Goal: Task Accomplishment & Management: Use online tool/utility

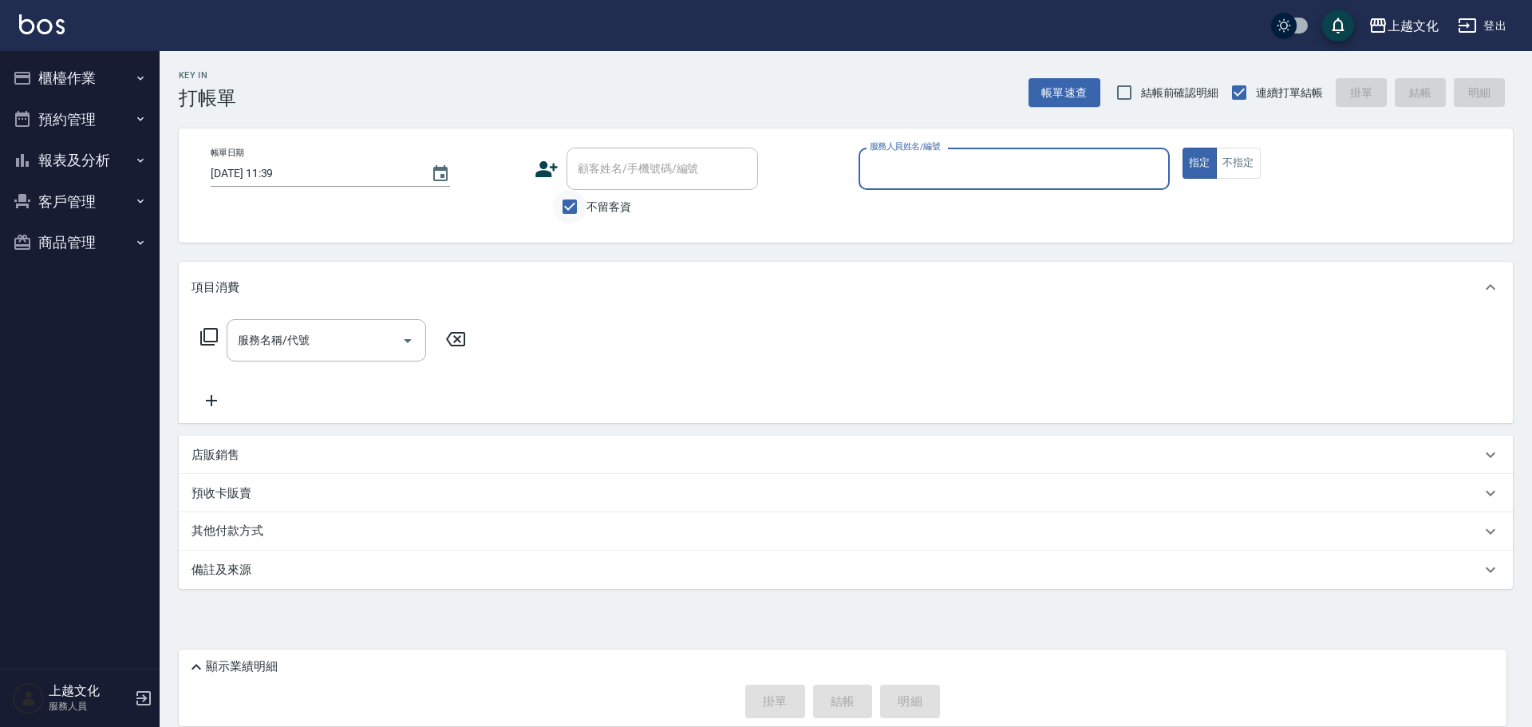
click at [572, 203] on input "不留客資" at bounding box center [570, 207] width 34 height 34
checkbox input "false"
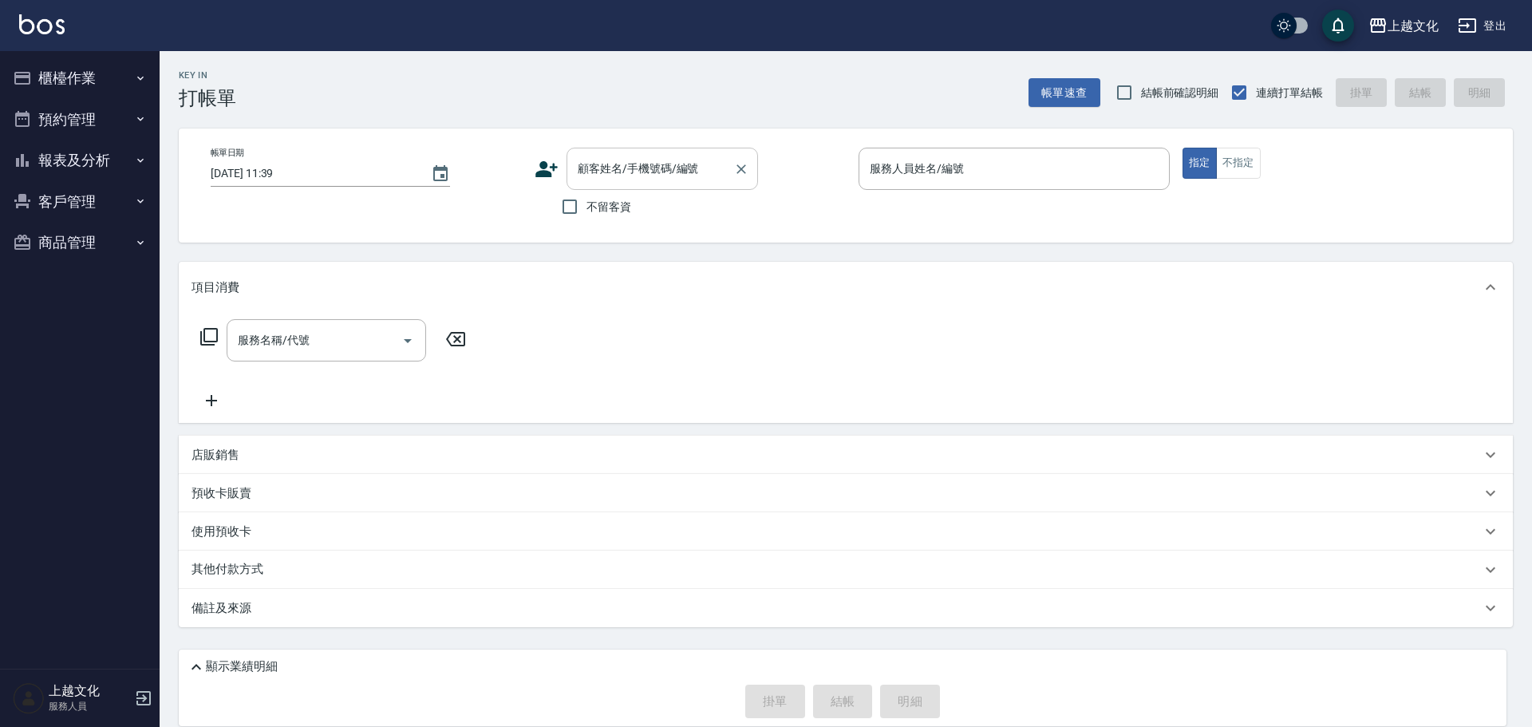
click at [574, 184] on div "顧客姓名/手機號碼/編號" at bounding box center [663, 169] width 192 height 42
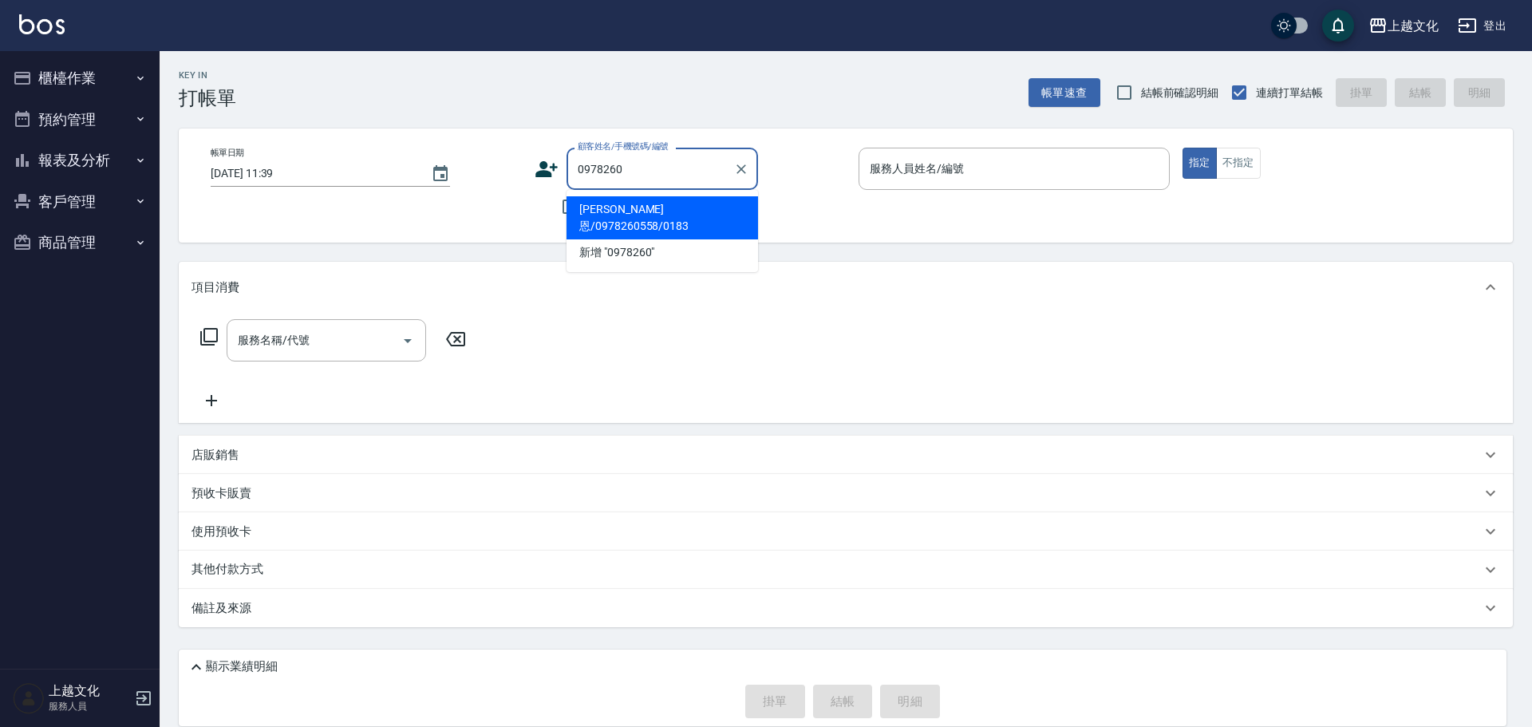
click at [641, 215] on li "[PERSON_NAME]恩/0978260558/0183" at bounding box center [663, 217] width 192 height 43
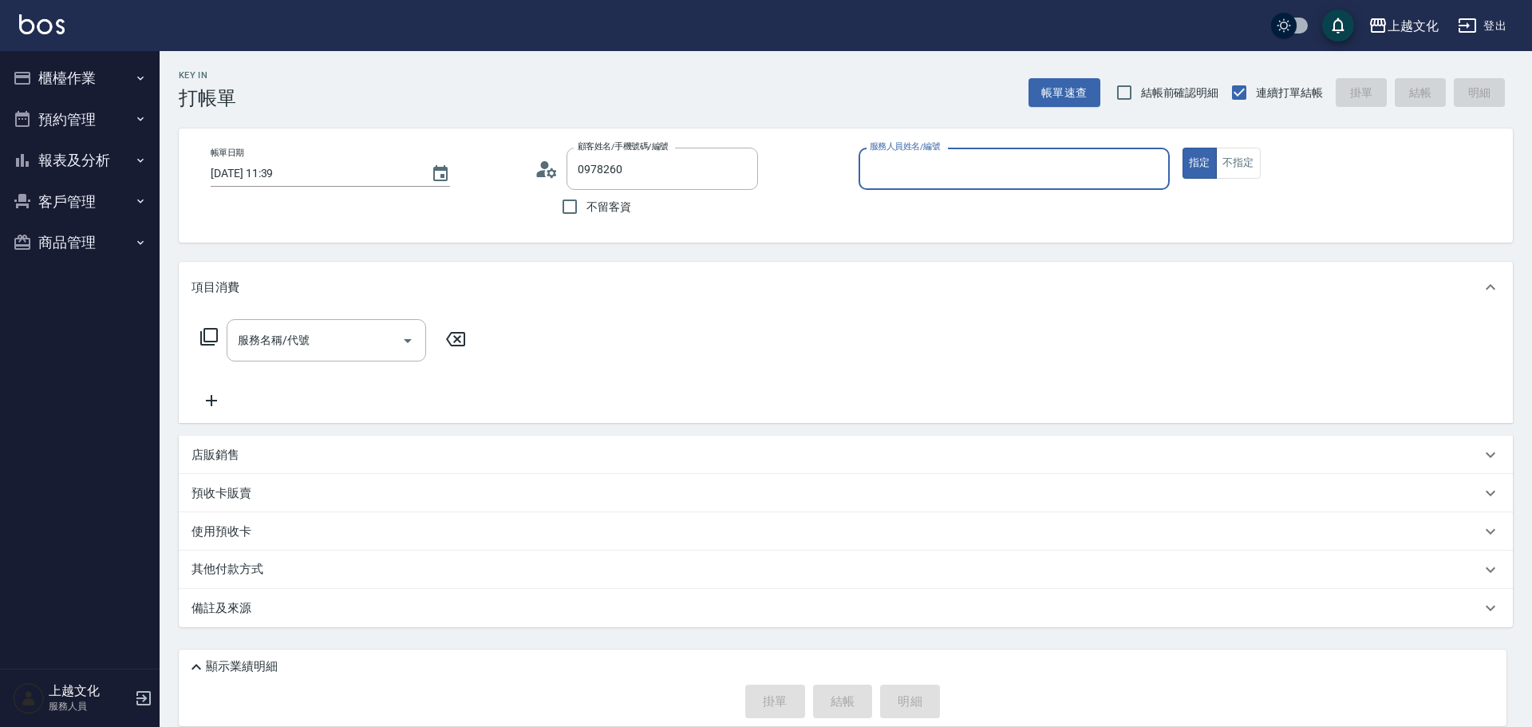
type input "[PERSON_NAME]恩/0978260558/0183"
type input "茉莉-08"
